Goal: Task Accomplishment & Management: Manage account settings

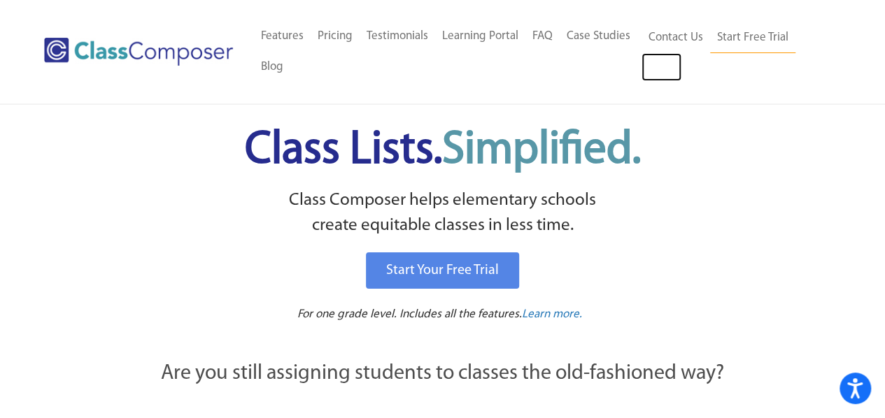
click at [662, 66] on link "Log In" at bounding box center [661, 67] width 40 height 28
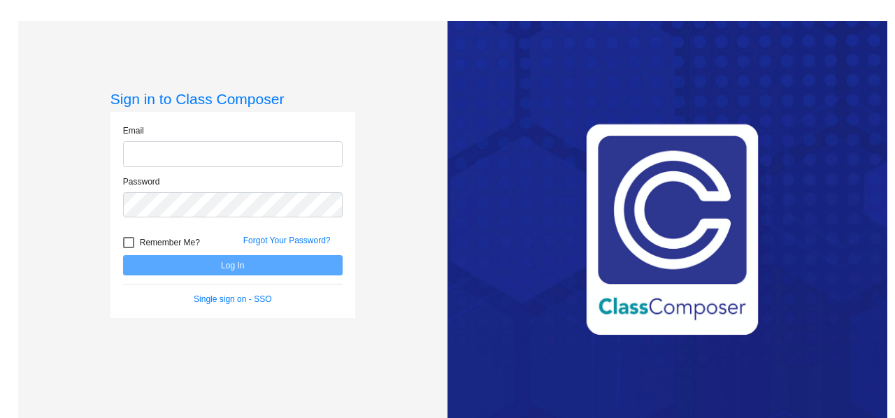
type input "[EMAIL_ADDRESS][DOMAIN_NAME]"
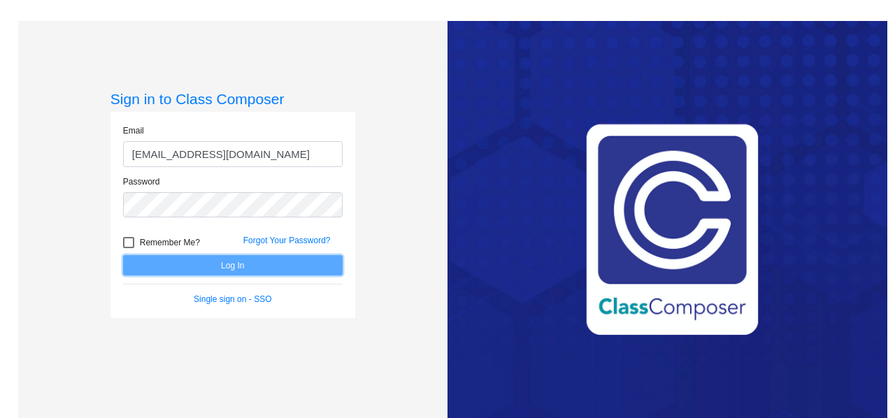
drag, startPoint x: 0, startPoint y: 0, endPoint x: 230, endPoint y: 266, distance: 351.5
click at [230, 266] on button "Log In" at bounding box center [233, 265] width 220 height 20
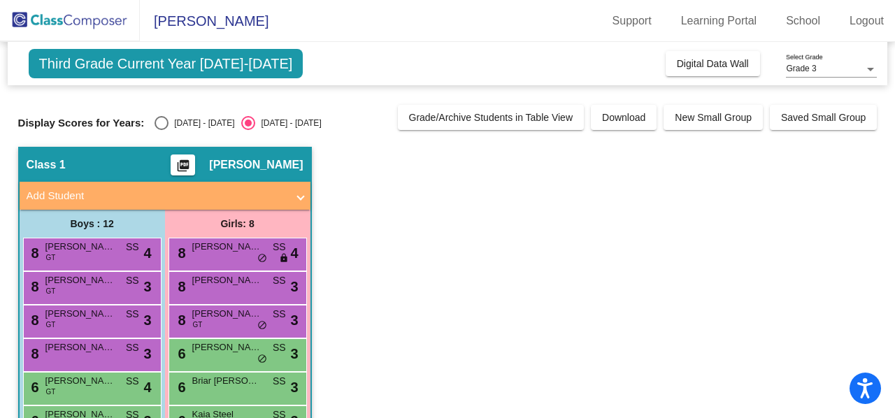
click at [214, 64] on span "Third Grade Current Year [DATE]-[DATE]" at bounding box center [166, 63] width 275 height 29
click at [196, 130] on div at bounding box center [447, 131] width 859 height 3
click at [188, 127] on div "[DATE] - [DATE]" at bounding box center [202, 123] width 66 height 13
click at [162, 130] on input "[DATE] - [DATE]" at bounding box center [161, 130] width 1 height 1
radio input "true"
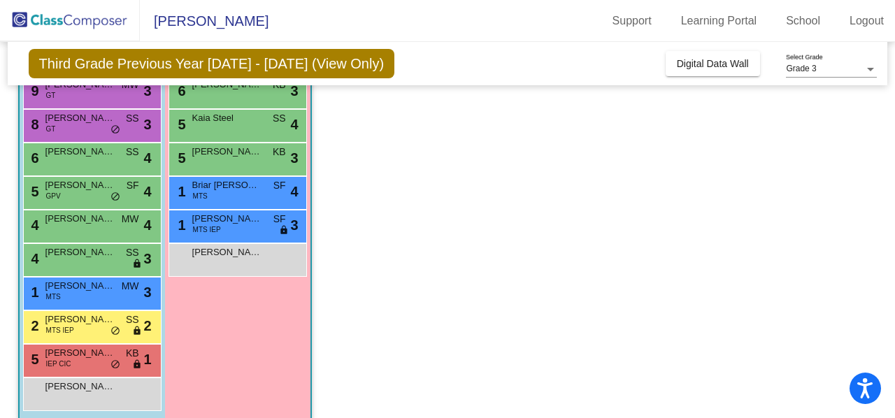
scroll to position [245, 0]
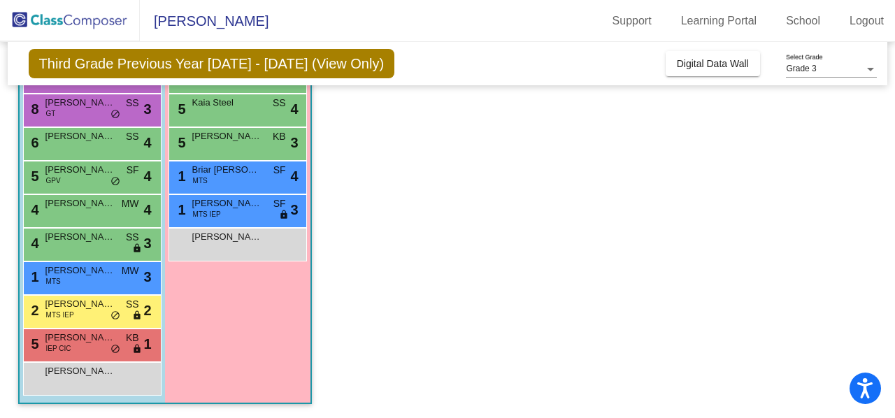
click at [108, 380] on div "[PERSON_NAME] lock do_not_disturb_alt" at bounding box center [91, 377] width 134 height 29
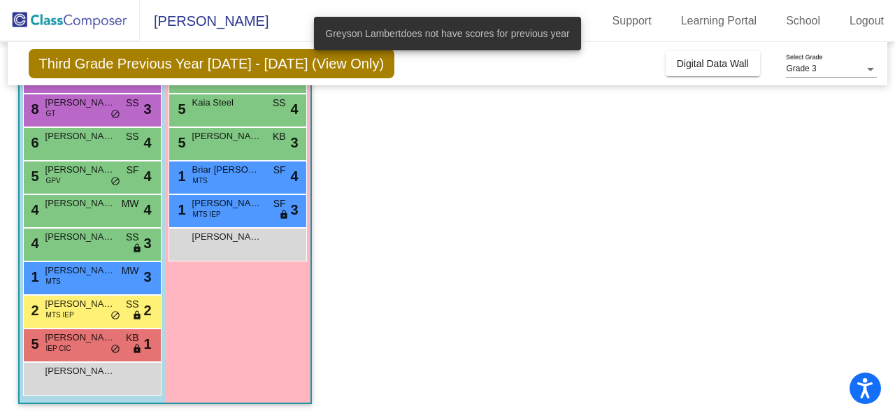
click at [464, 257] on app-classroom "Class 1 picture_as_pdf [PERSON_NAME] Add Student First Name Last Name Student I…" at bounding box center [447, 160] width 859 height 516
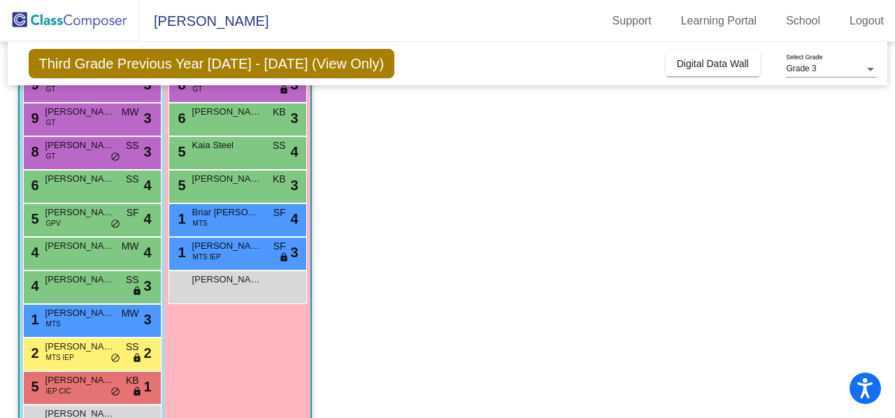
scroll to position [201, 0]
